Goal: Information Seeking & Learning: Learn about a topic

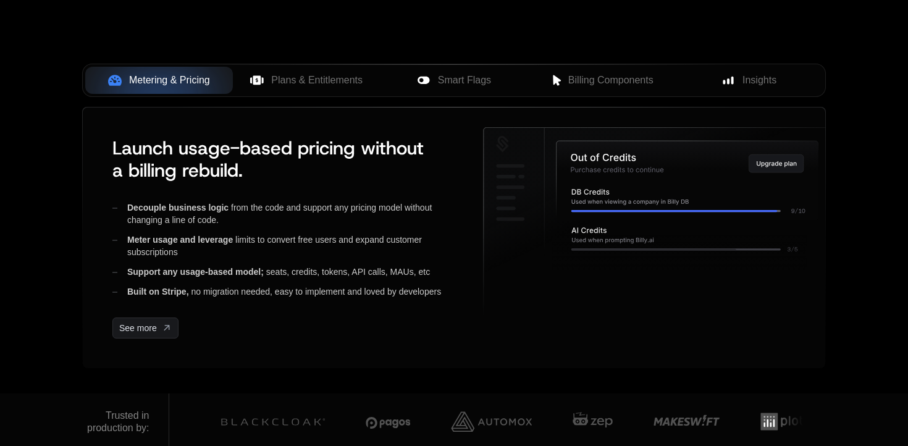
scroll to position [508, 0]
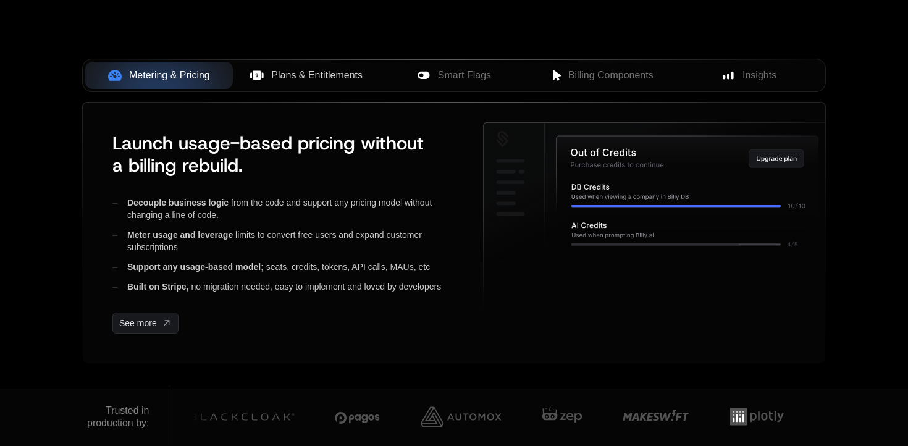
click at [325, 82] on span "Plans & Entitlements" at bounding box center [316, 75] width 91 height 15
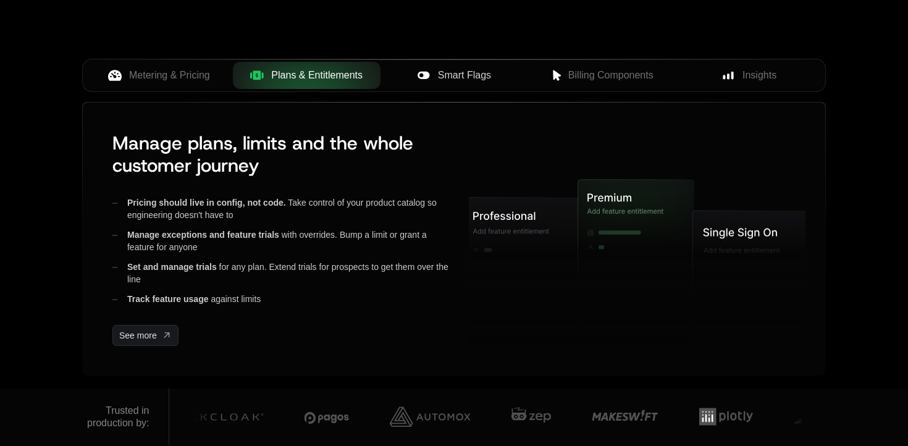
click at [445, 70] on span "Smart Flags" at bounding box center [464, 75] width 53 height 15
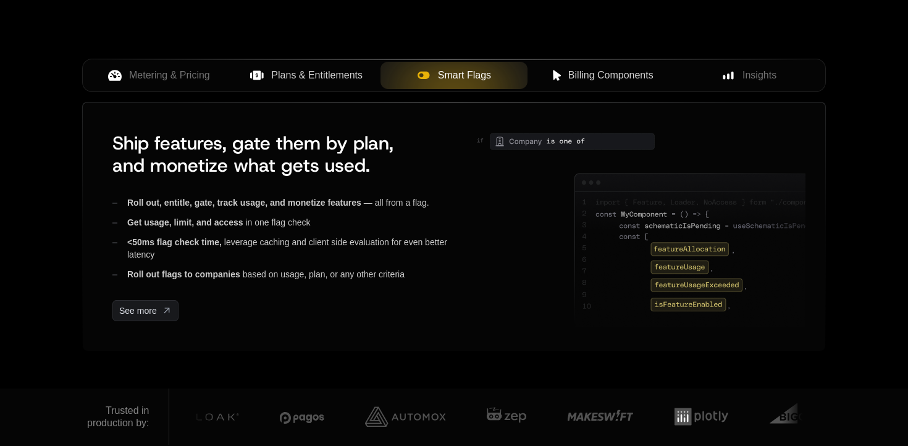
click at [595, 76] on span "Billing Components" at bounding box center [610, 75] width 85 height 15
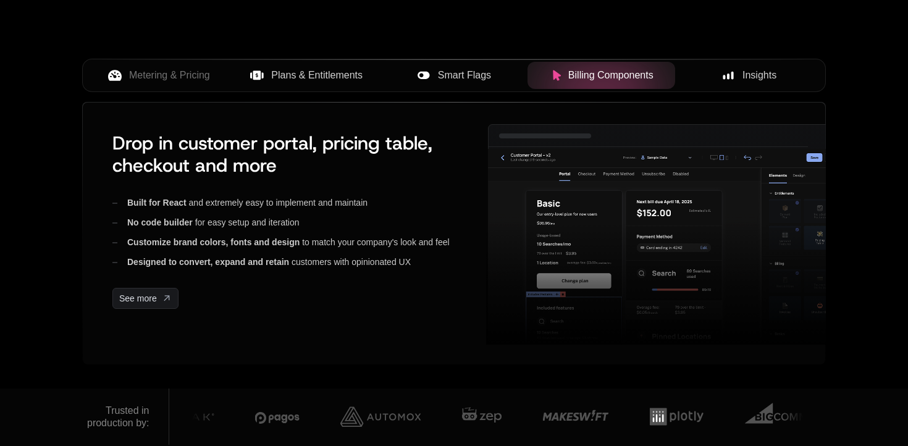
click at [741, 81] on div "Insights" at bounding box center [749, 75] width 128 height 15
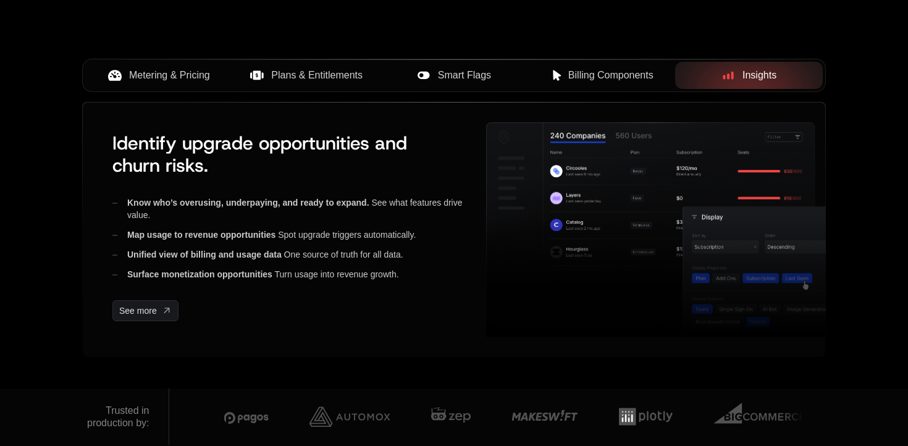
click at [153, 85] on button "Metering & Pricing" at bounding box center [159, 75] width 148 height 27
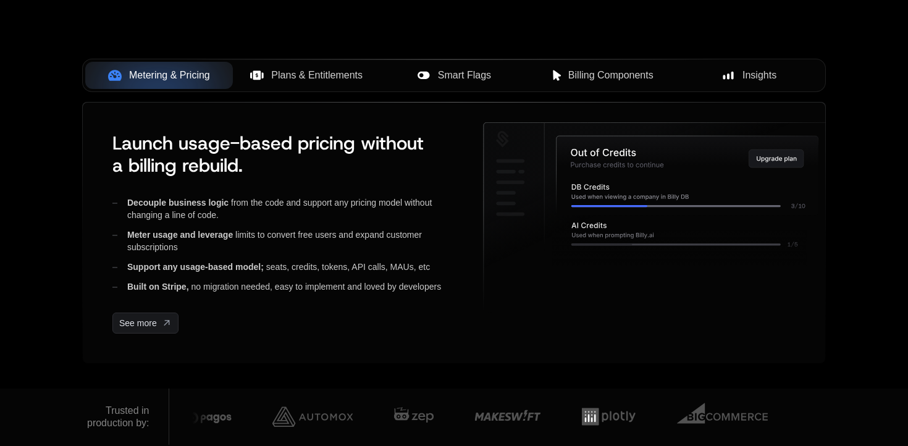
click at [264, 77] on div "Plans & Entitlements" at bounding box center [307, 75] width 128 height 15
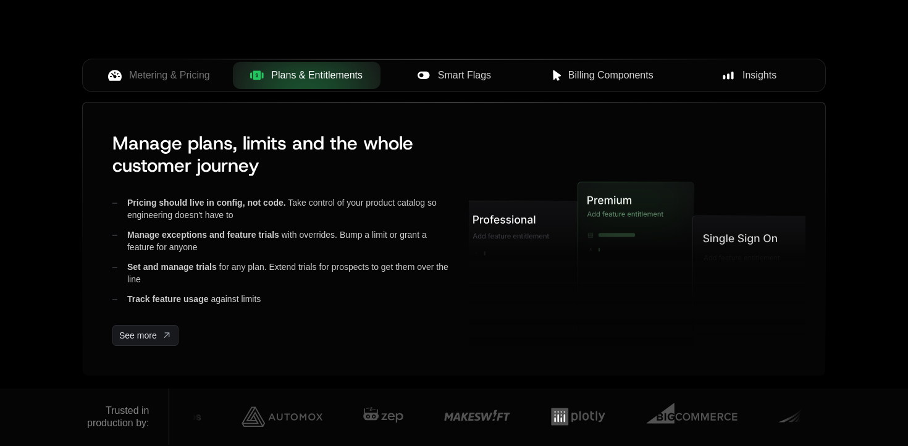
click at [745, 71] on span "Insights" at bounding box center [759, 75] width 34 height 15
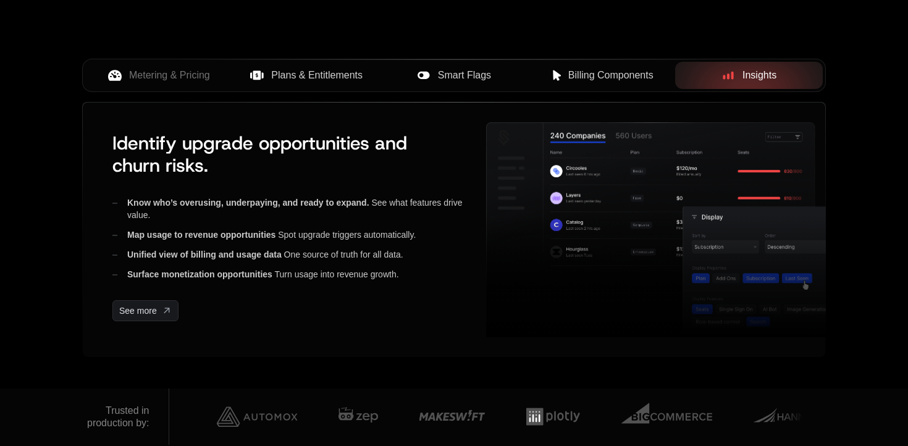
click at [620, 69] on span "Billing Components" at bounding box center [610, 75] width 85 height 15
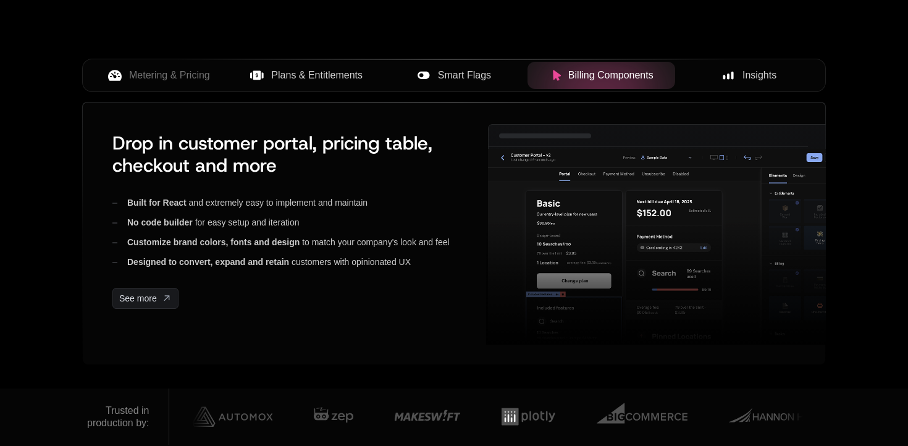
click at [470, 75] on span "Smart Flags" at bounding box center [464, 75] width 53 height 15
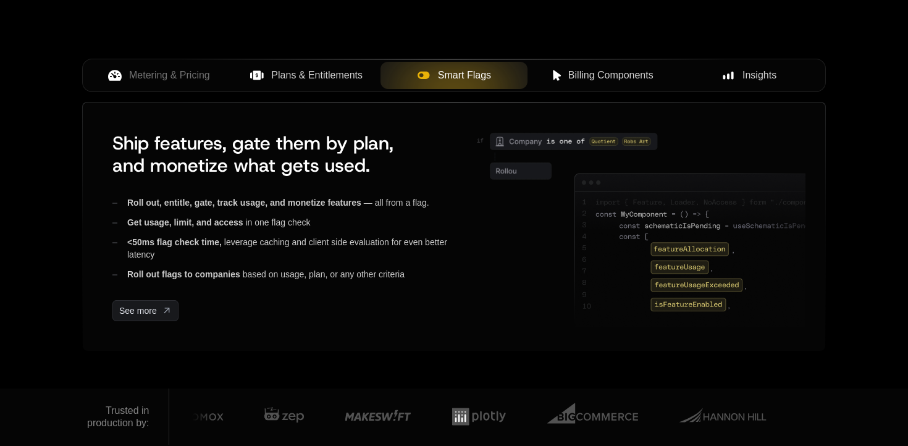
click at [356, 80] on span "Plans & Entitlements" at bounding box center [316, 75] width 91 height 15
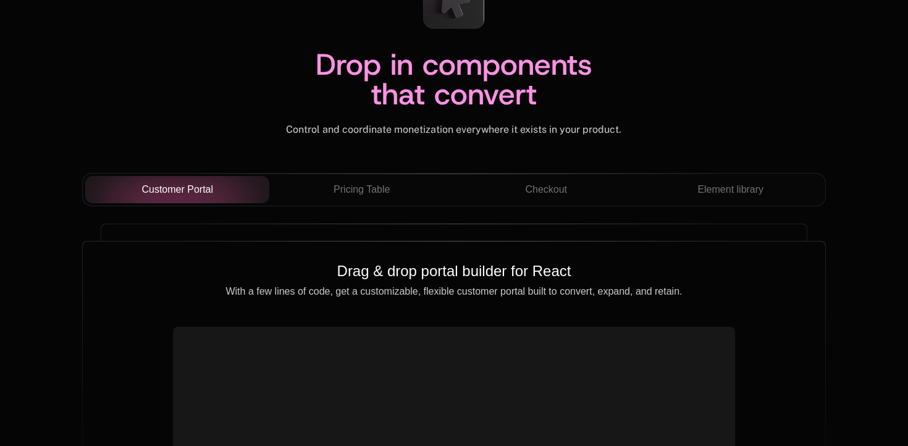
scroll to position [4308, 0]
click at [394, 186] on div "Pricing Table" at bounding box center [361, 189] width 165 height 15
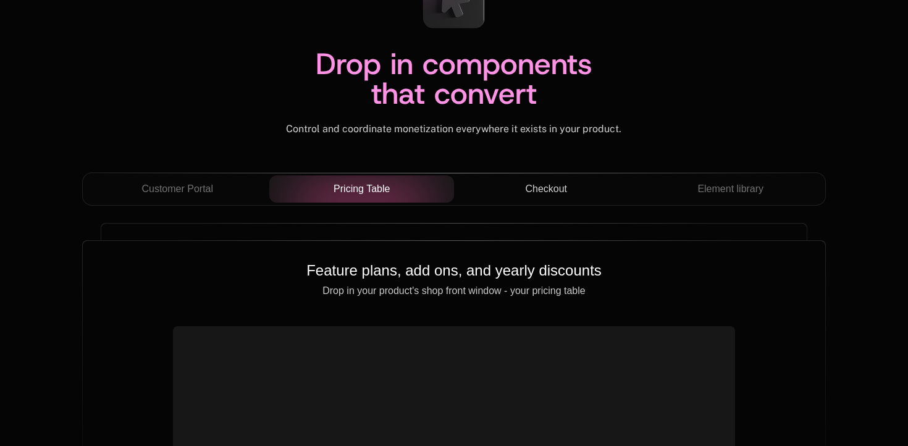
click at [551, 193] on span "Checkout" at bounding box center [546, 189] width 42 height 15
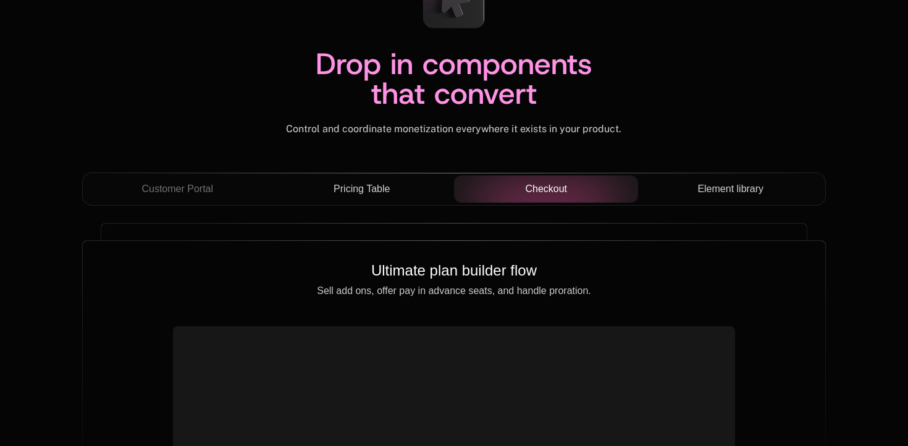
click at [710, 179] on button "Element library" at bounding box center [730, 188] width 185 height 27
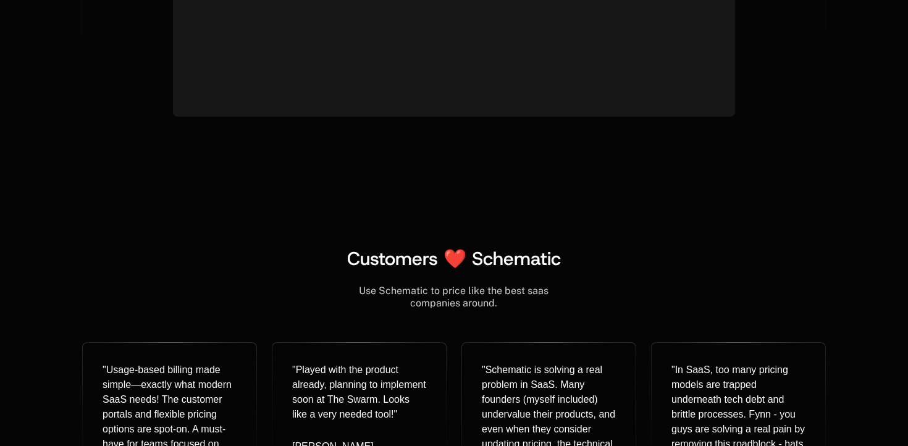
scroll to position [5003, 0]
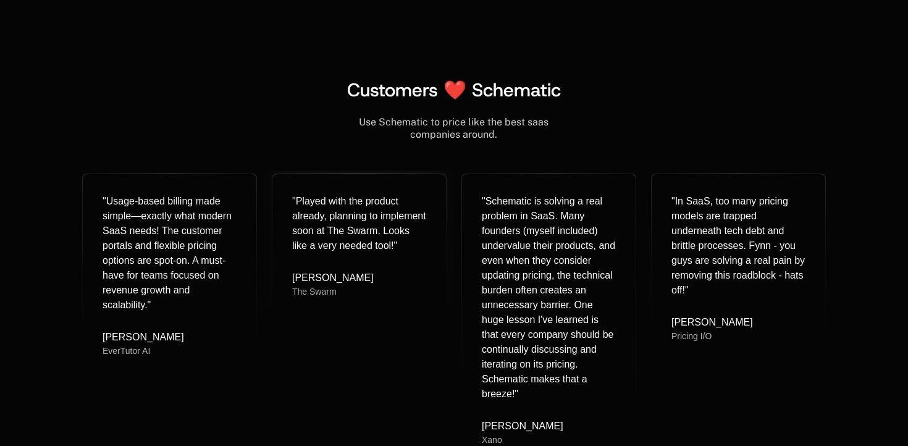
click at [393, 219] on div "" Played with the product already, planning to implement soon at The Swarm. Loo…" at bounding box center [359, 223] width 134 height 59
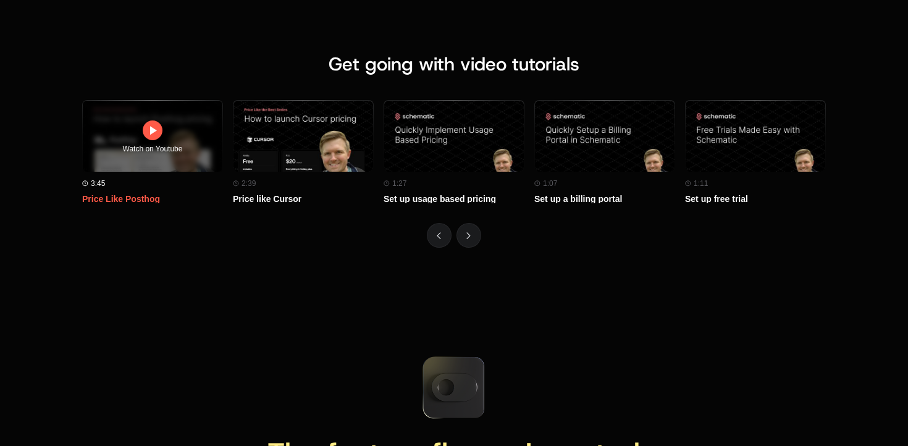
scroll to position [5590, 0]
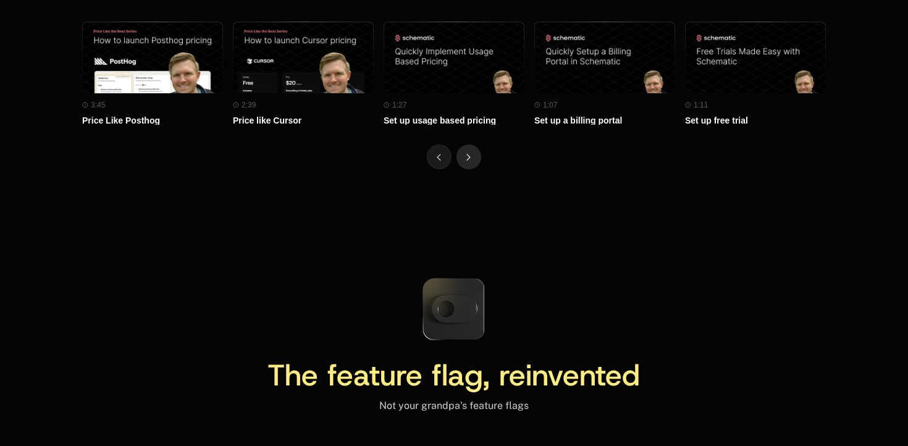
click at [466, 157] on icon "Next" at bounding box center [468, 157] width 4 height 7
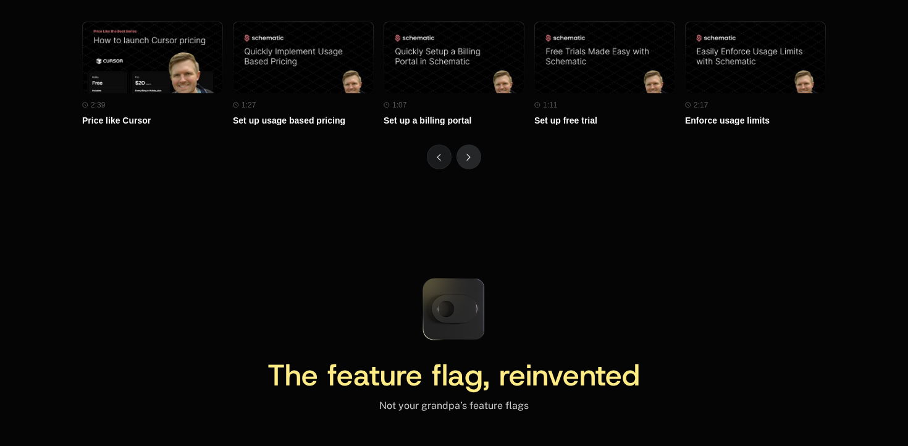
click at [471, 157] on icon "Next" at bounding box center [468, 157] width 4 height 7
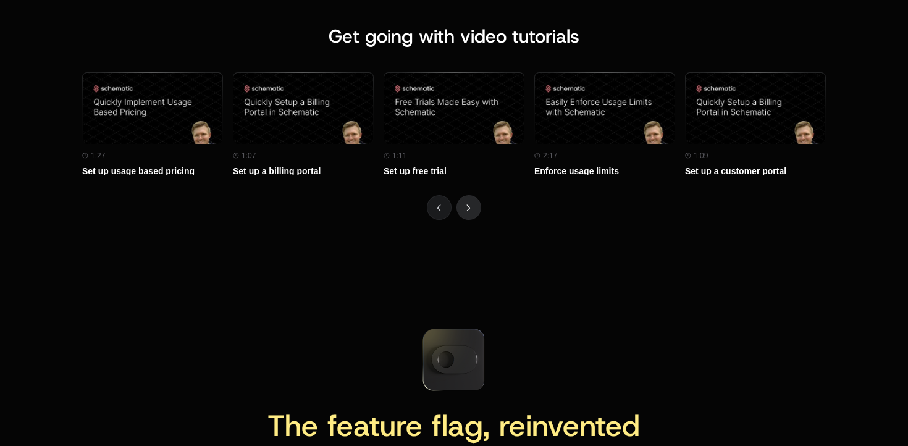
scroll to position [5539, 0]
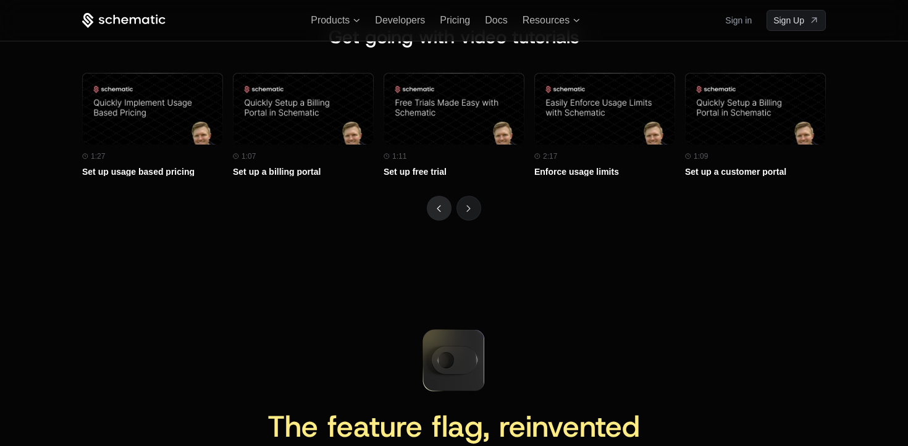
click at [440, 199] on button "Previous" at bounding box center [439, 208] width 25 height 25
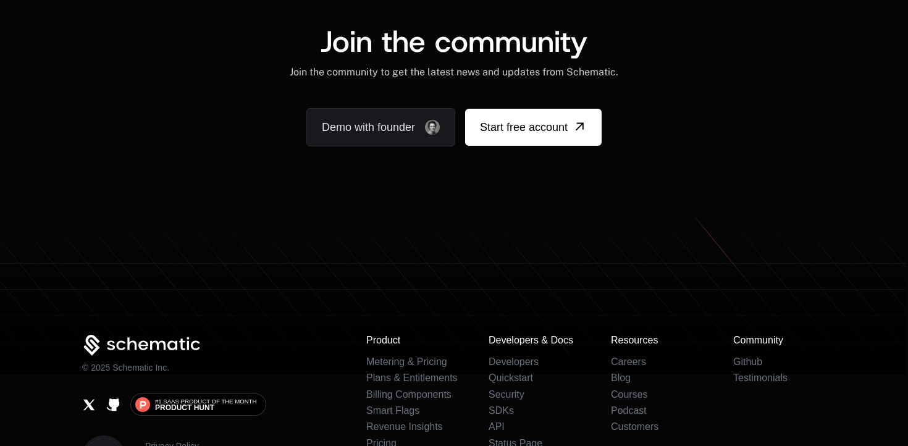
scroll to position [7614, 0]
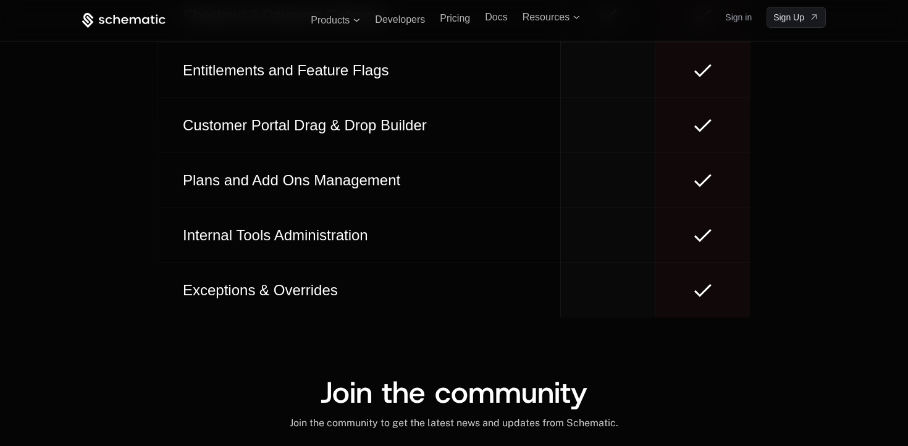
scroll to position [7295, 0]
